Goal: Task Accomplishment & Management: Complete application form

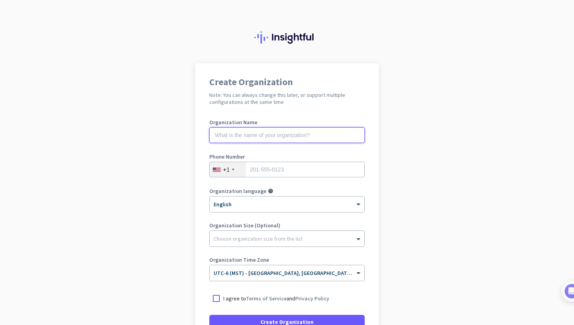
click at [316, 137] on input "text" at bounding box center [286, 135] width 155 height 16
type input "Mercor"
type input "8255618095"
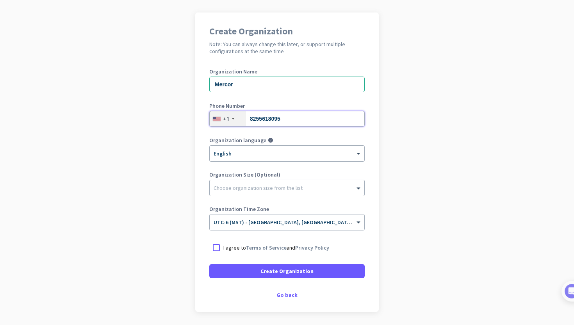
scroll to position [56, 0]
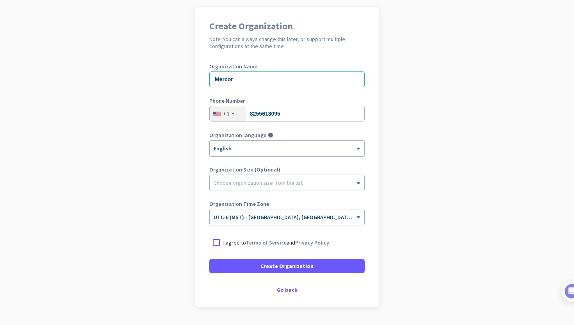
click at [291, 182] on div at bounding box center [287, 181] width 154 height 8
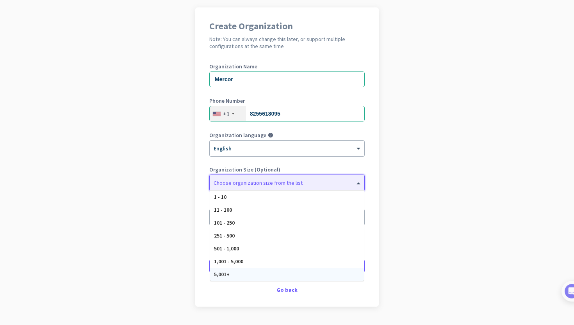
click at [278, 270] on div "5,001+" at bounding box center [287, 274] width 154 height 13
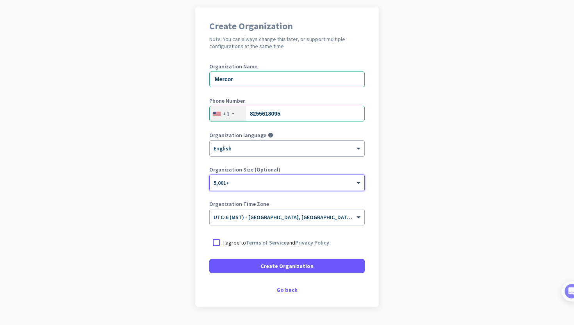
click at [270, 244] on link "Terms of Service" at bounding box center [266, 242] width 41 height 7
click at [217, 241] on div at bounding box center [216, 242] width 14 height 14
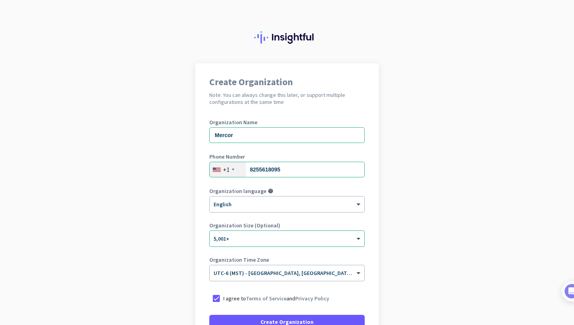
click at [277, 40] on img at bounding box center [287, 37] width 66 height 12
click at [254, 36] on img at bounding box center [287, 37] width 66 height 12
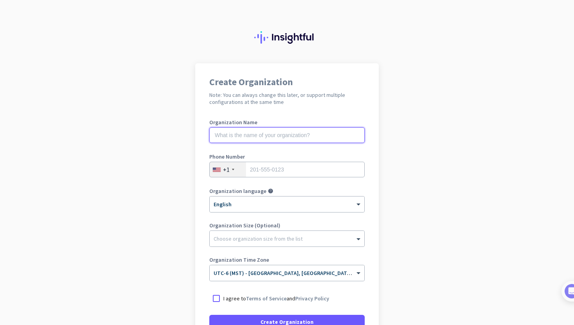
click at [313, 135] on input "text" at bounding box center [286, 135] width 155 height 16
type input "Angelica Arroyo"
type input "82"
click at [301, 38] on img at bounding box center [287, 37] width 66 height 12
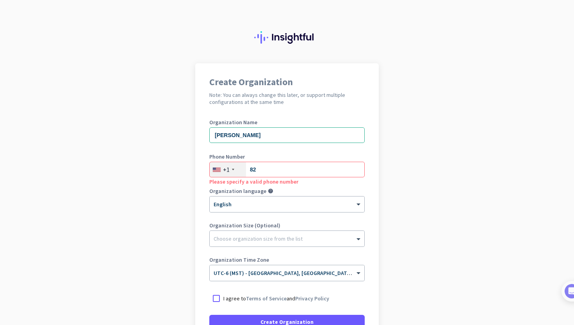
click at [301, 38] on img at bounding box center [287, 37] width 66 height 12
click at [302, 38] on img at bounding box center [287, 37] width 66 height 12
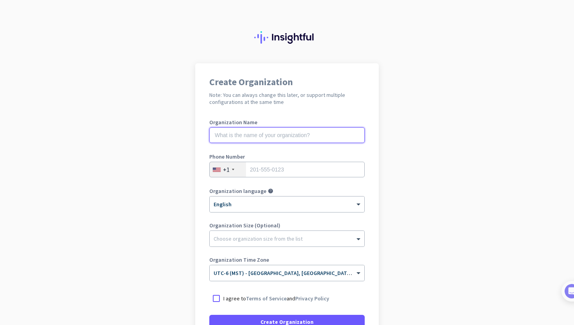
click at [326, 133] on input "text" at bounding box center [286, 135] width 155 height 16
type input "[PERSON_NAME]"
type input "8255618095"
click at [462, 177] on app-onboarding-organization "Create Organization Note: You can always change this later, or support multiple…" at bounding box center [287, 232] width 574 height 338
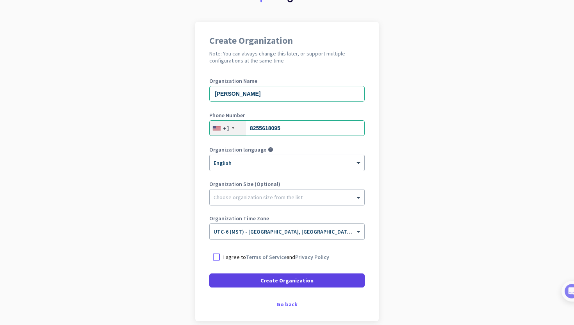
scroll to position [45, 0]
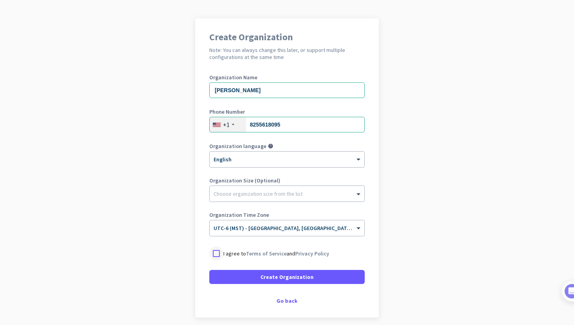
click at [215, 254] on div at bounding box center [216, 253] width 14 height 14
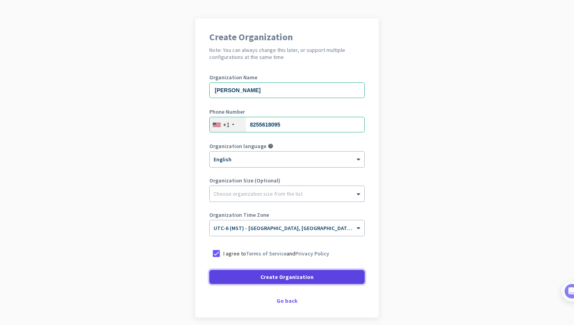
click at [244, 275] on span at bounding box center [286, 276] width 155 height 19
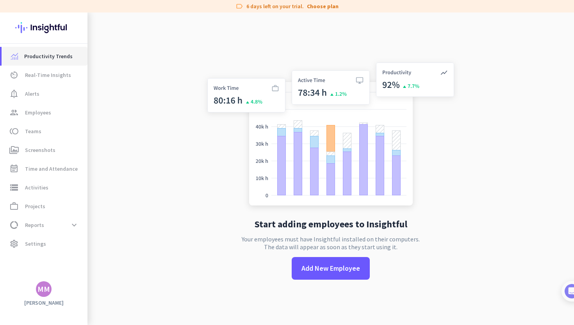
click at [51, 61] on link "Productivity Trends" at bounding box center [45, 56] width 86 height 19
click at [49, 71] on span "Real-Time Insights" at bounding box center [48, 74] width 46 height 9
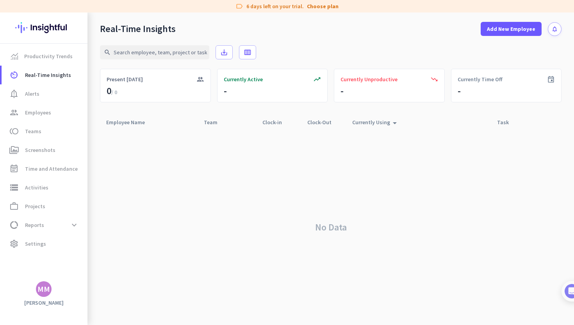
click at [44, 285] on div "MM" at bounding box center [43, 289] width 12 height 8
click at [224, 261] on div at bounding box center [287, 162] width 574 height 325
